Goal: Entertainment & Leisure: Consume media (video, audio)

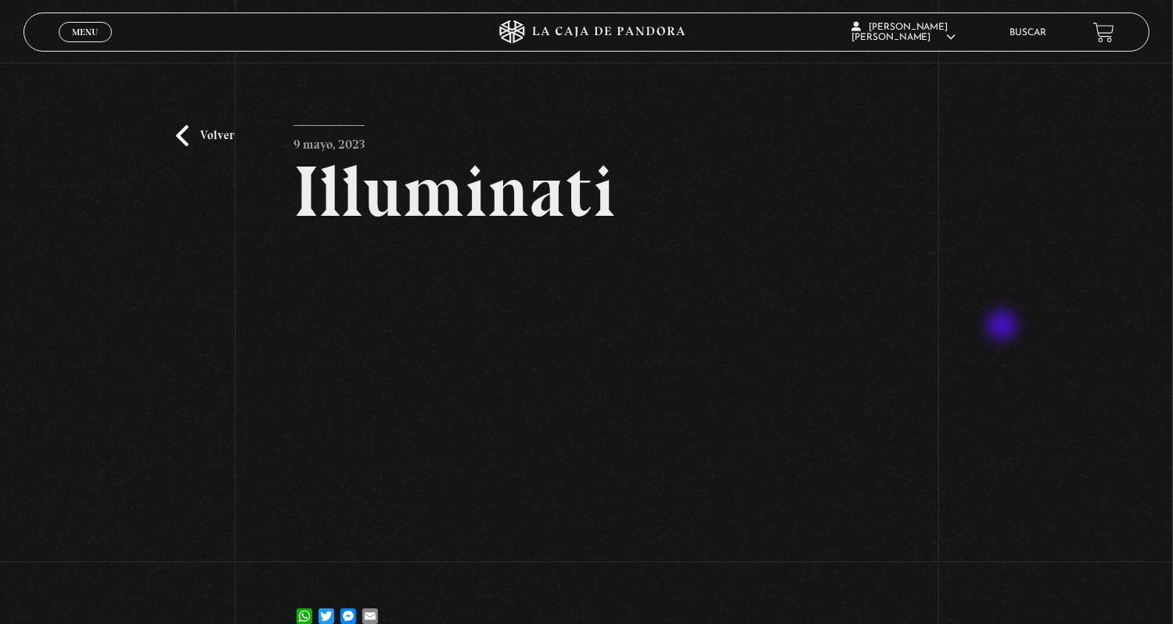
scroll to position [78, 0]
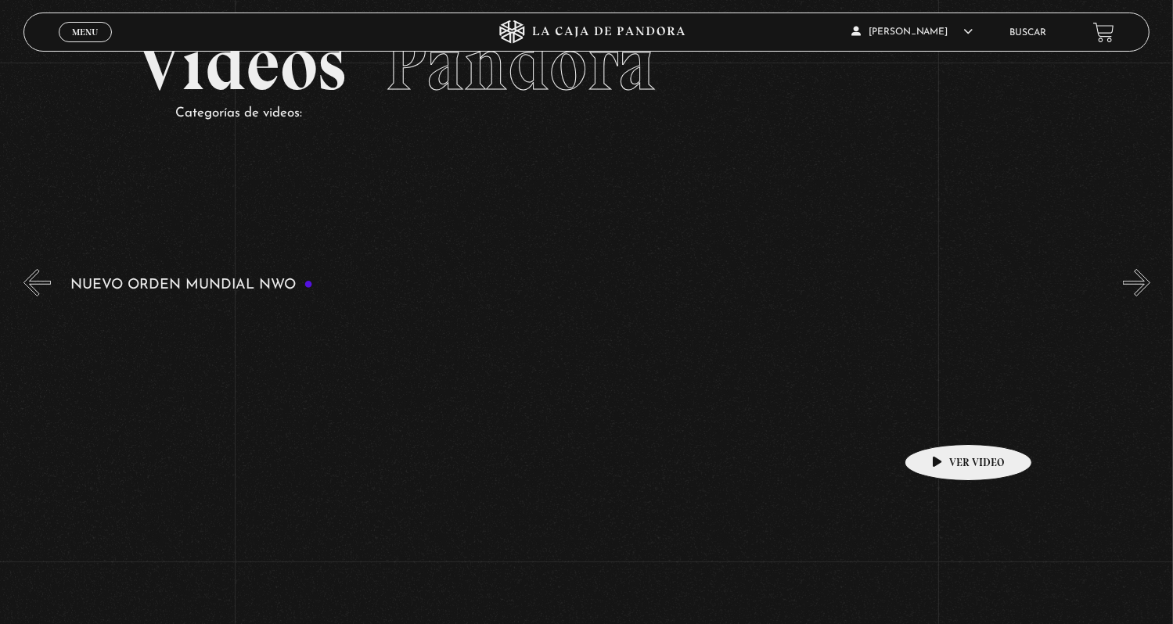
scroll to position [156, 0]
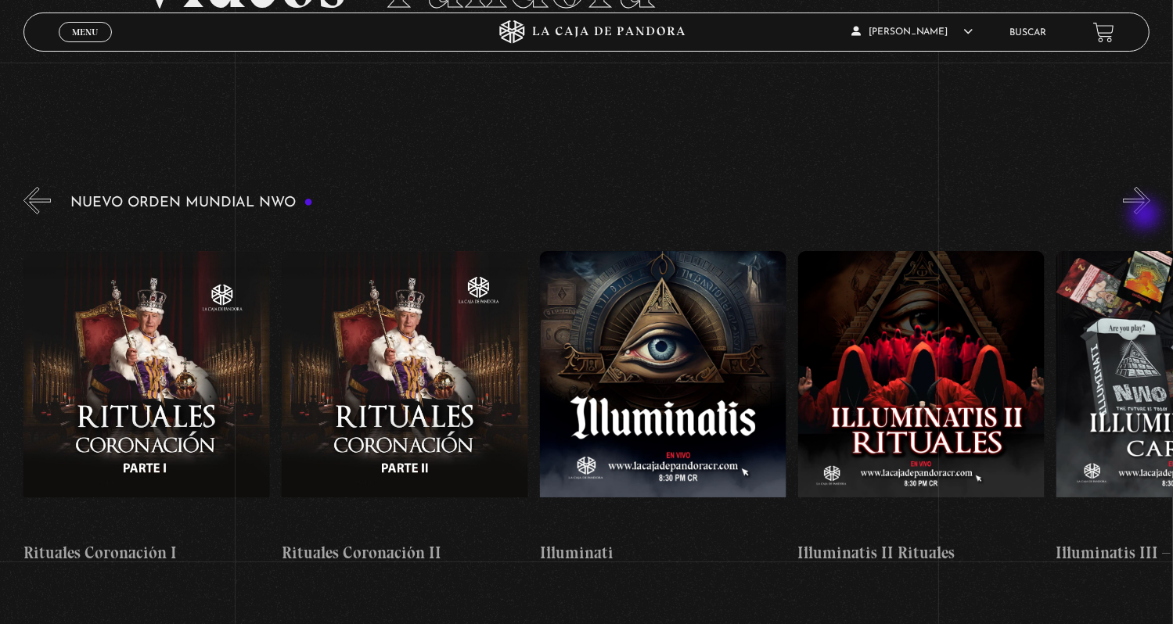
click at [1149, 201] on button "»" at bounding box center [1136, 200] width 27 height 27
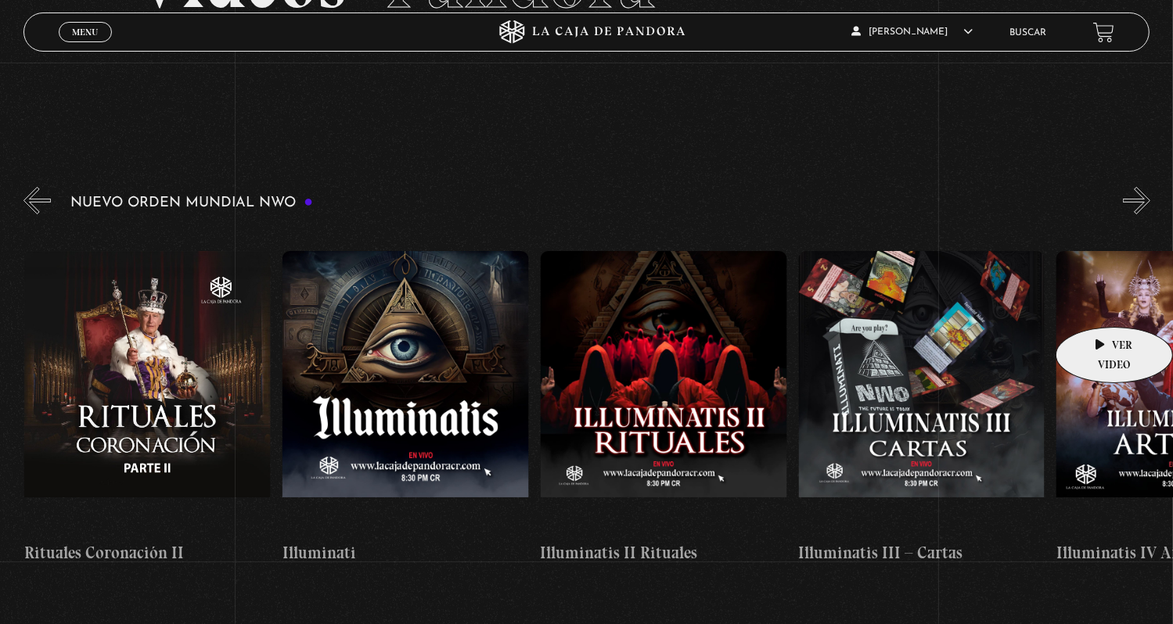
scroll to position [0, 7998]
click at [1150, 198] on button "»" at bounding box center [1136, 200] width 27 height 27
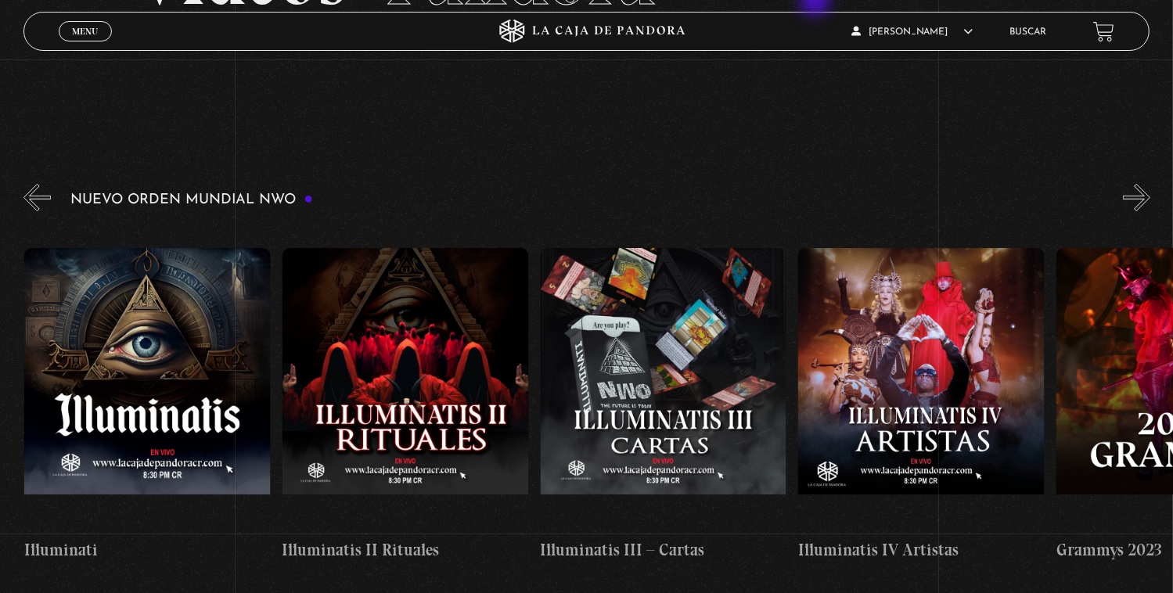
scroll to position [0, 1547]
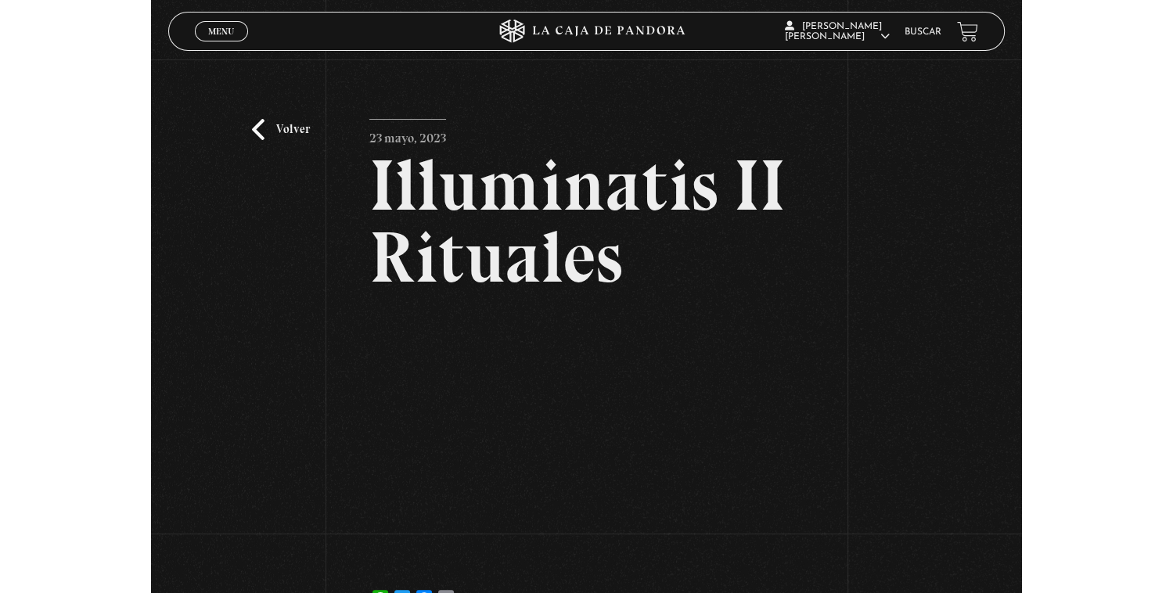
scroll to position [156, 0]
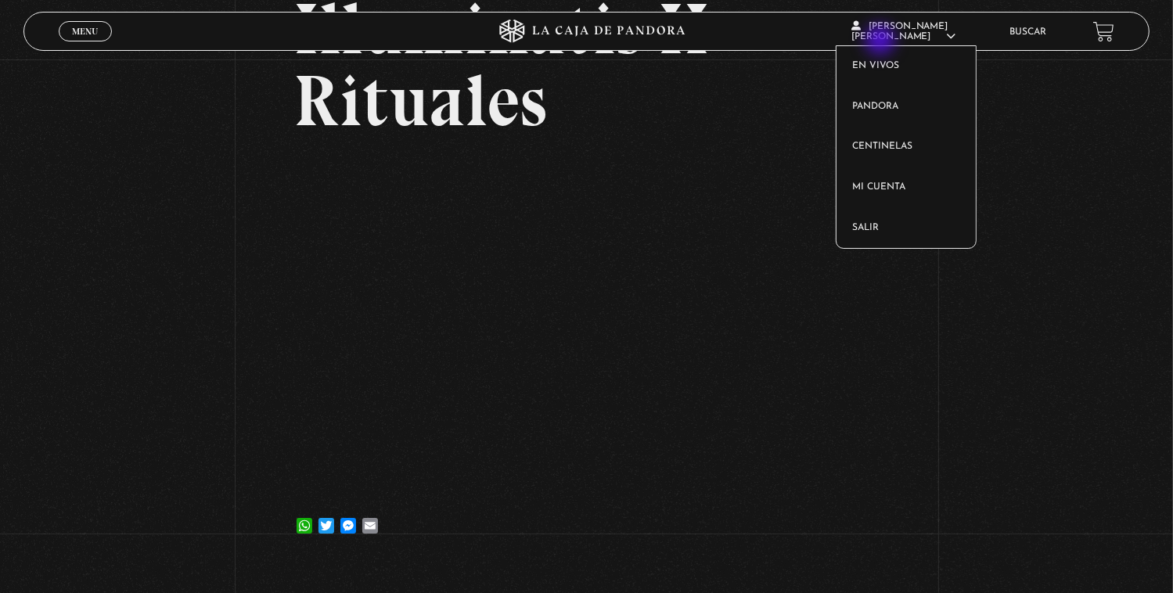
click at [882, 41] on span "[PERSON_NAME]" at bounding box center [903, 32] width 105 height 20
click at [875, 238] on link "Salir" at bounding box center [905, 228] width 139 height 41
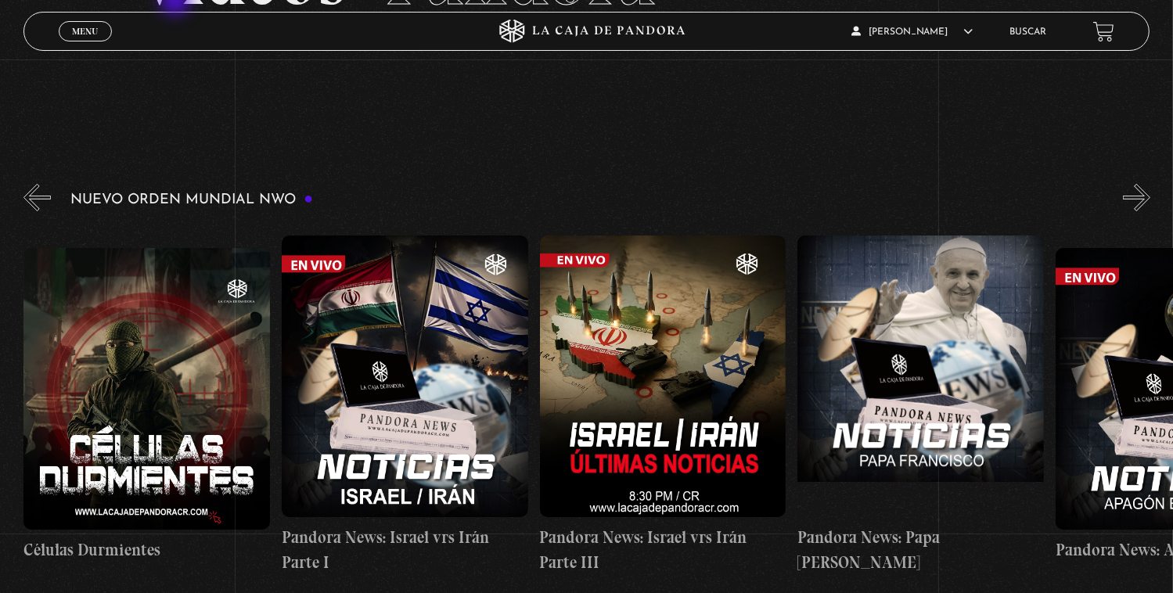
scroll to position [0, 1547]
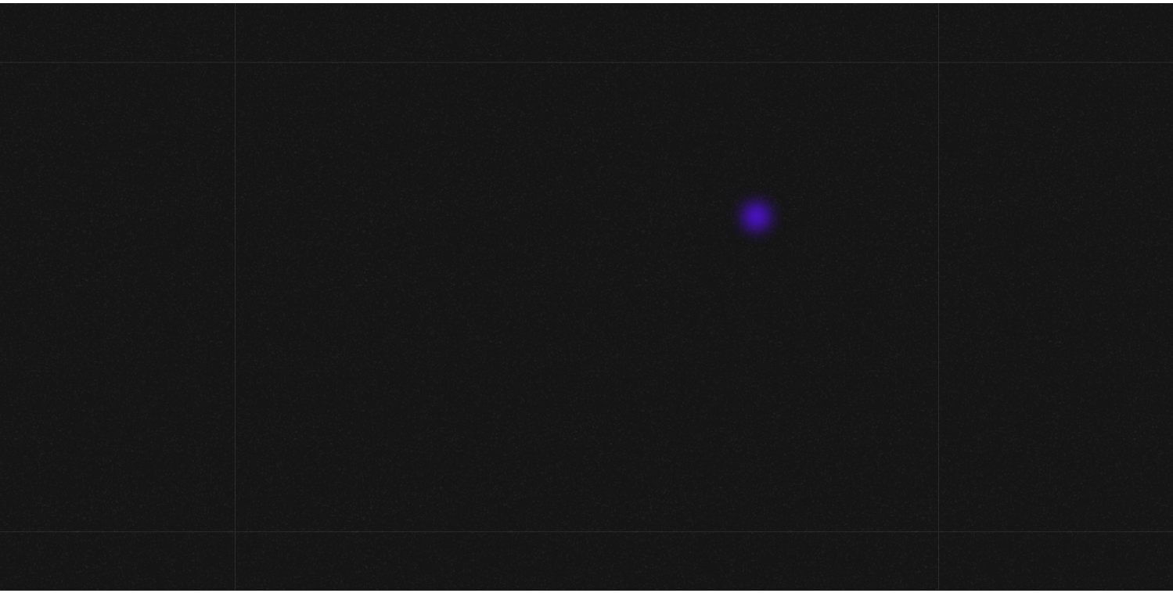
scroll to position [164, 0]
